Goal: Task Accomplishment & Management: Use online tool/utility

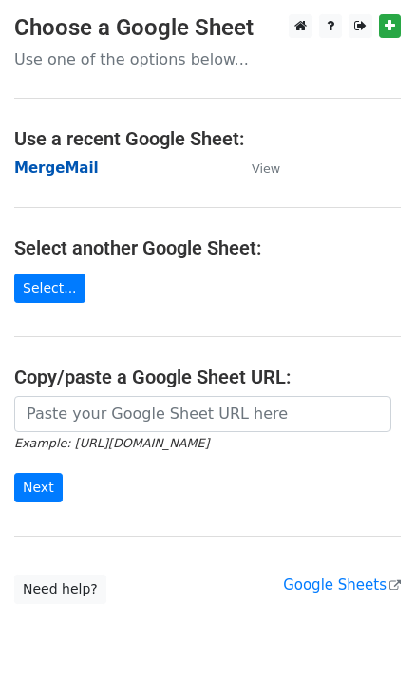
click at [72, 174] on strong "MergeMail" at bounding box center [56, 168] width 85 height 17
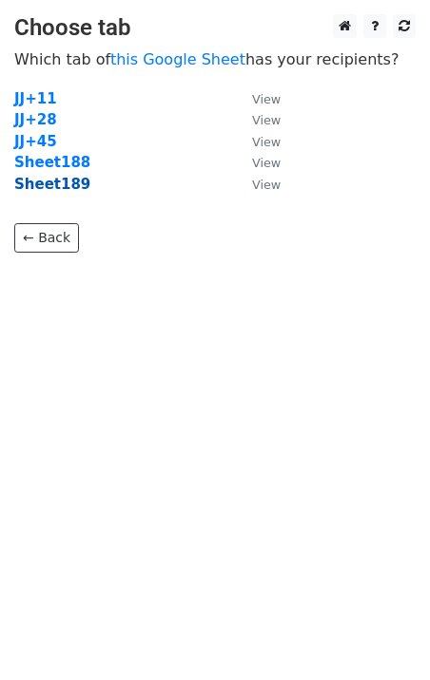
click at [67, 189] on strong "Sheet189" at bounding box center [52, 184] width 76 height 17
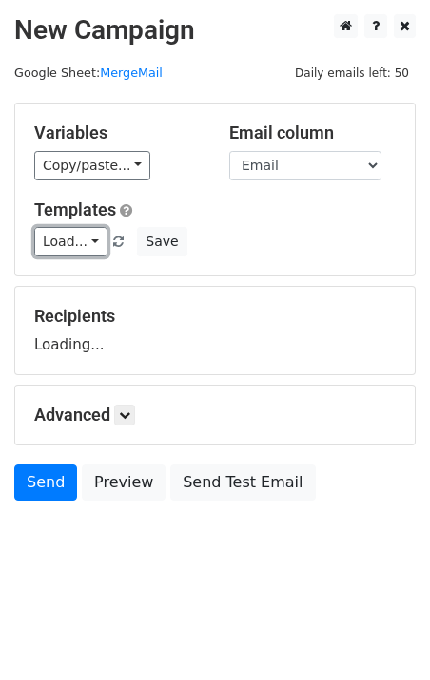
click at [85, 239] on link "Load..." at bounding box center [70, 241] width 73 height 29
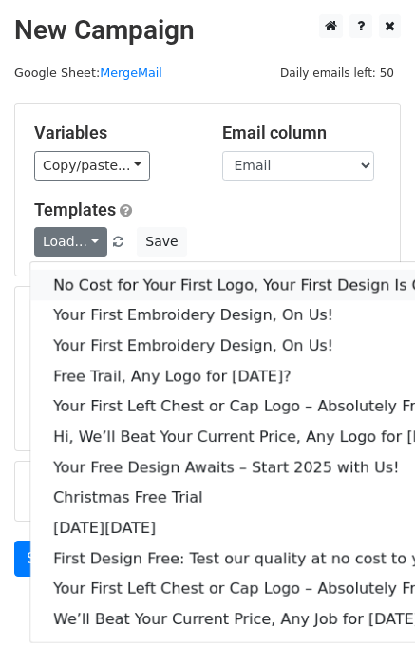
click at [117, 284] on link "No Cost for Your First Logo, Your First Design Is On Us!" at bounding box center [259, 285] width 459 height 30
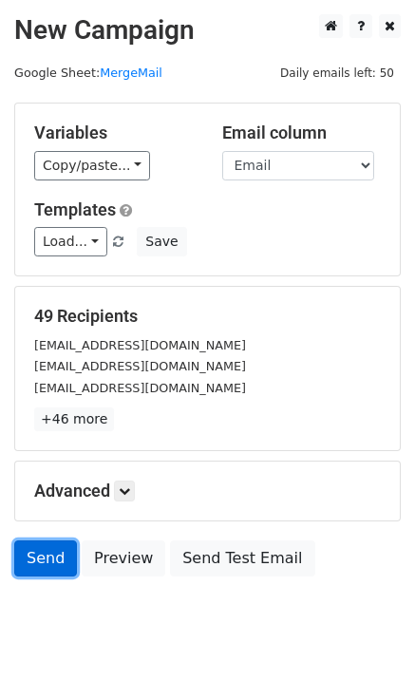
click at [46, 571] on link "Send" at bounding box center [45, 559] width 63 height 36
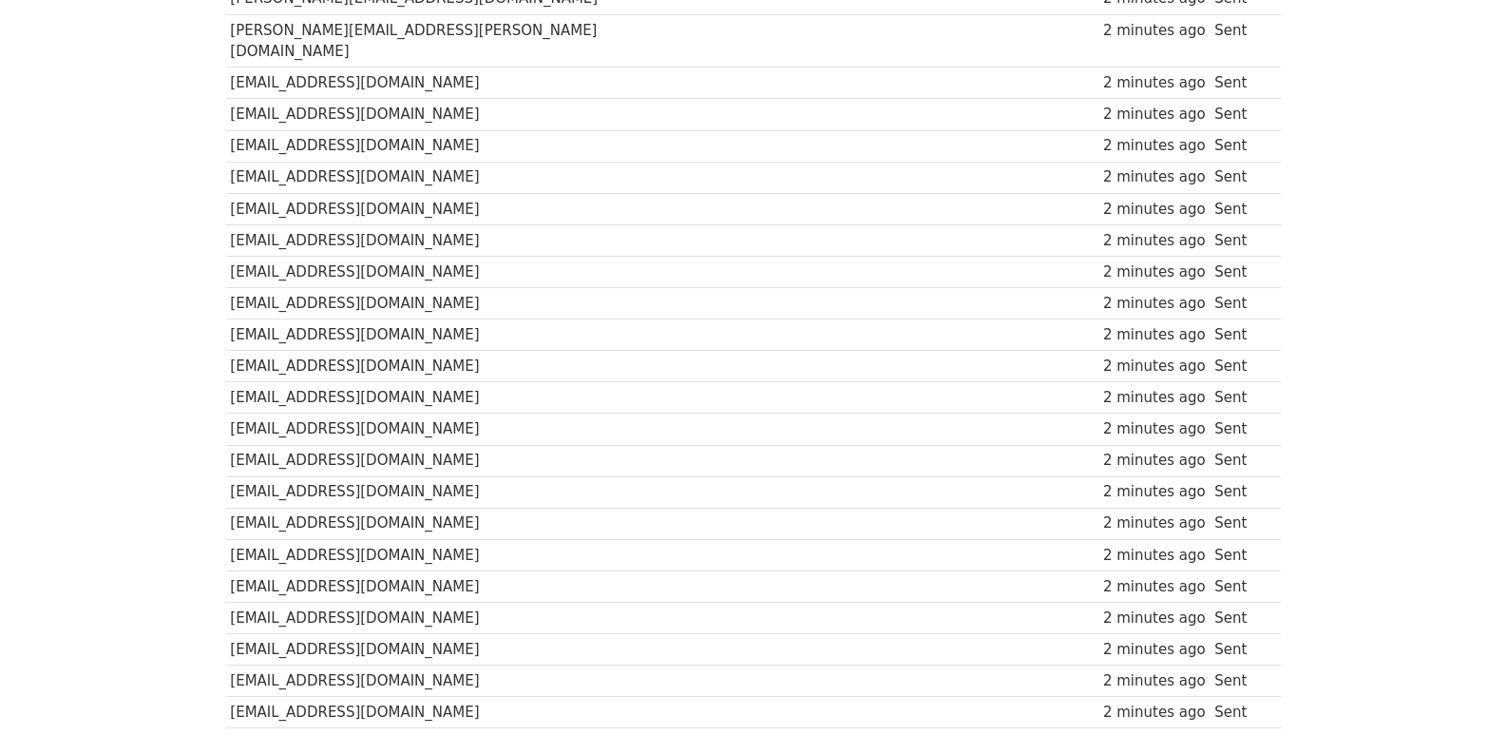
scroll to position [1292, 0]
